Goal: Find specific page/section: Find specific page/section

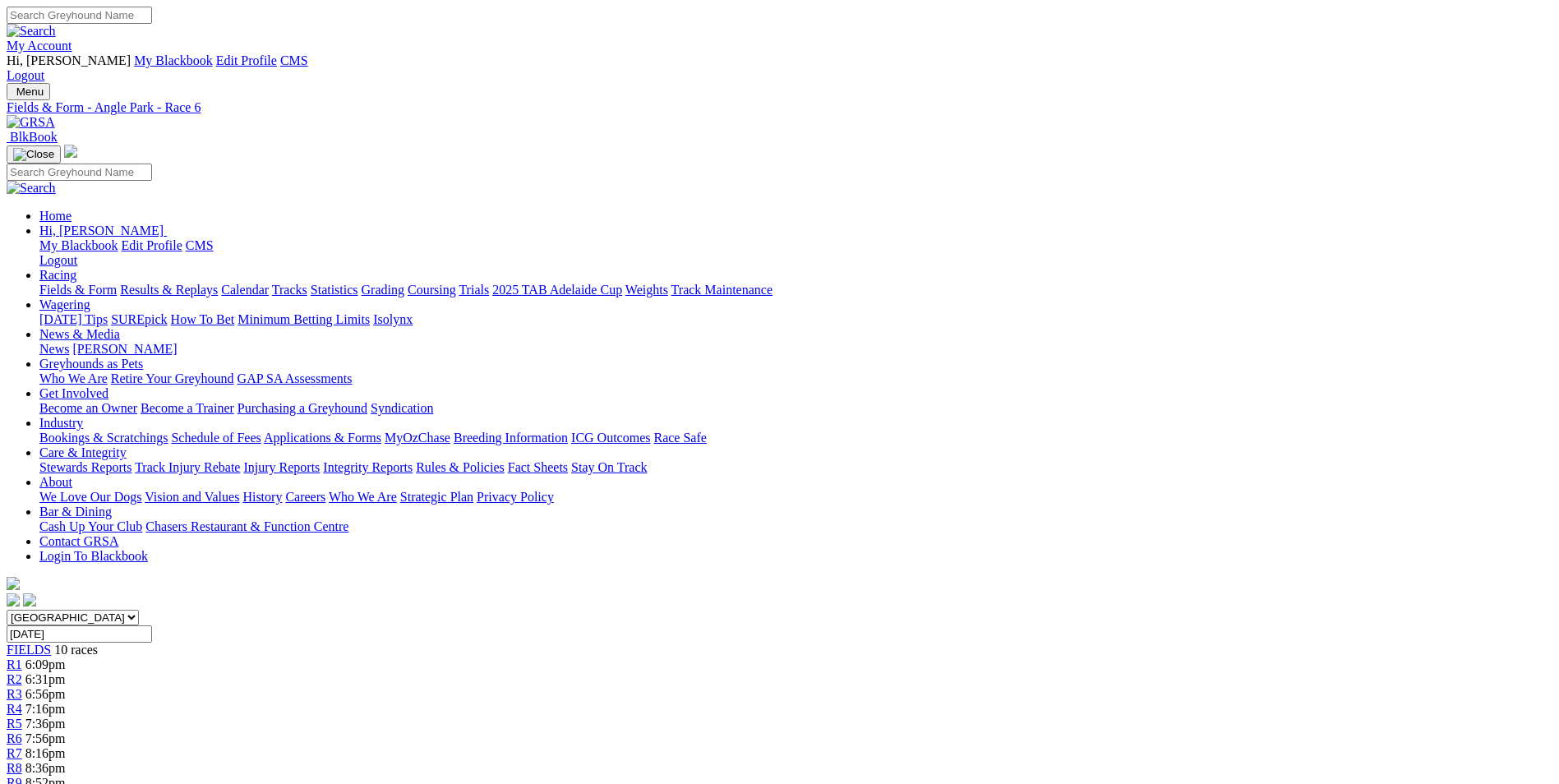
drag, startPoint x: 0, startPoint y: 0, endPoint x: 310, endPoint y: 49, distance: 313.8
click at [55, 115] on link at bounding box center [31, 121] width 49 height 14
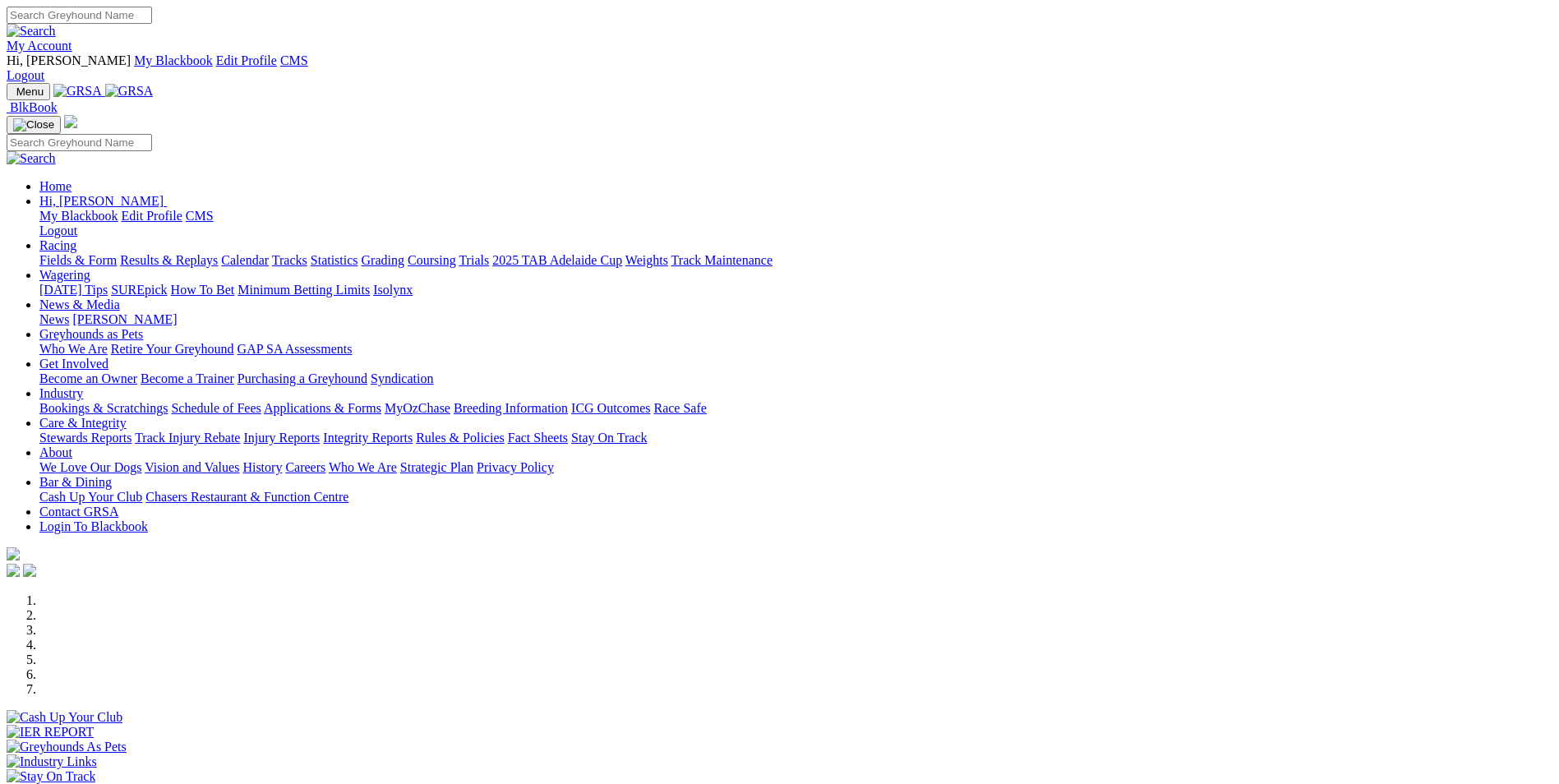
click at [73, 39] on link "My Account" at bounding box center [39, 45] width 66 height 14
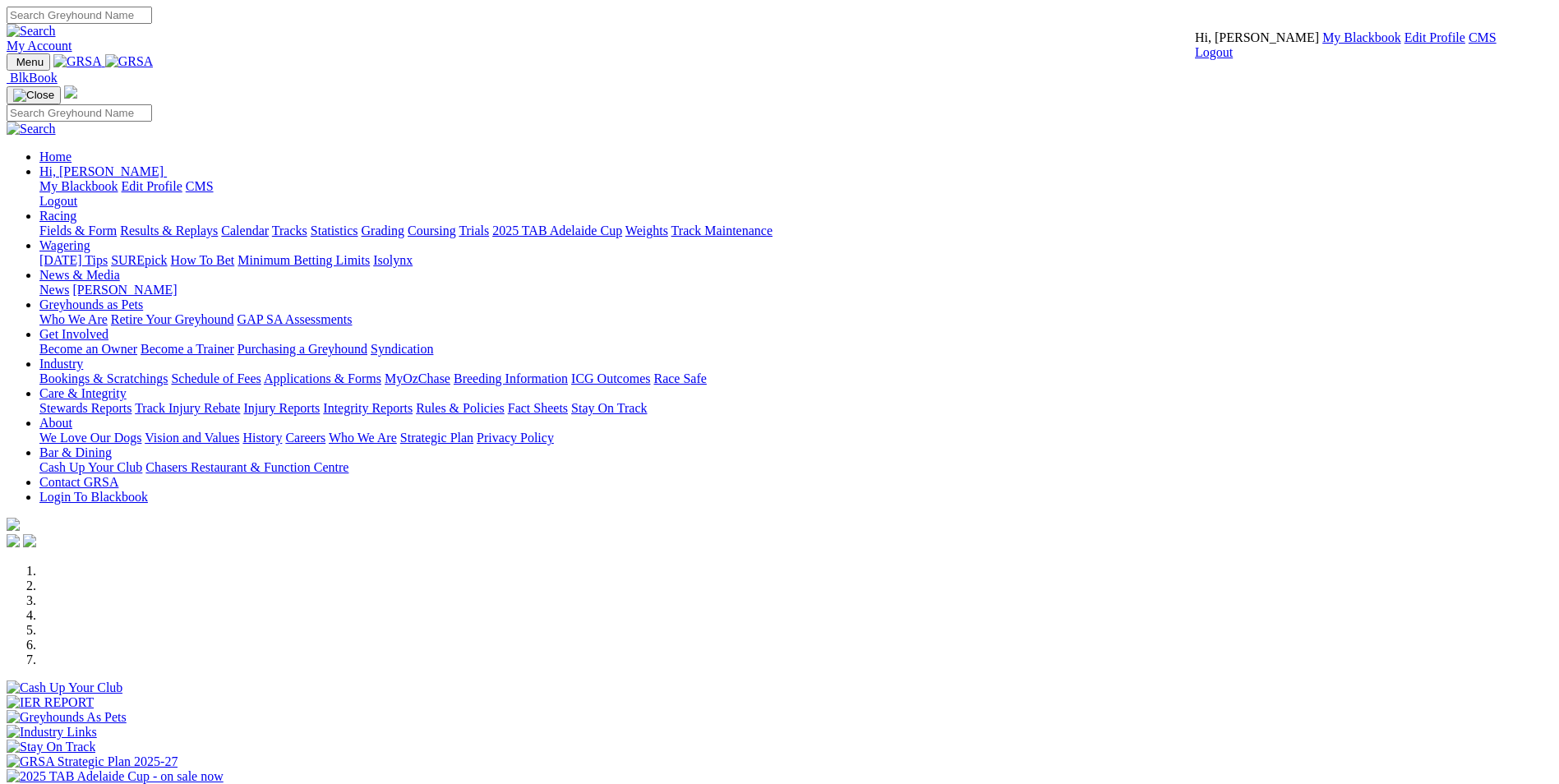
click at [1469, 44] on link "CMS" at bounding box center [1483, 37] width 28 height 14
